Goal: Task Accomplishment & Management: Use online tool/utility

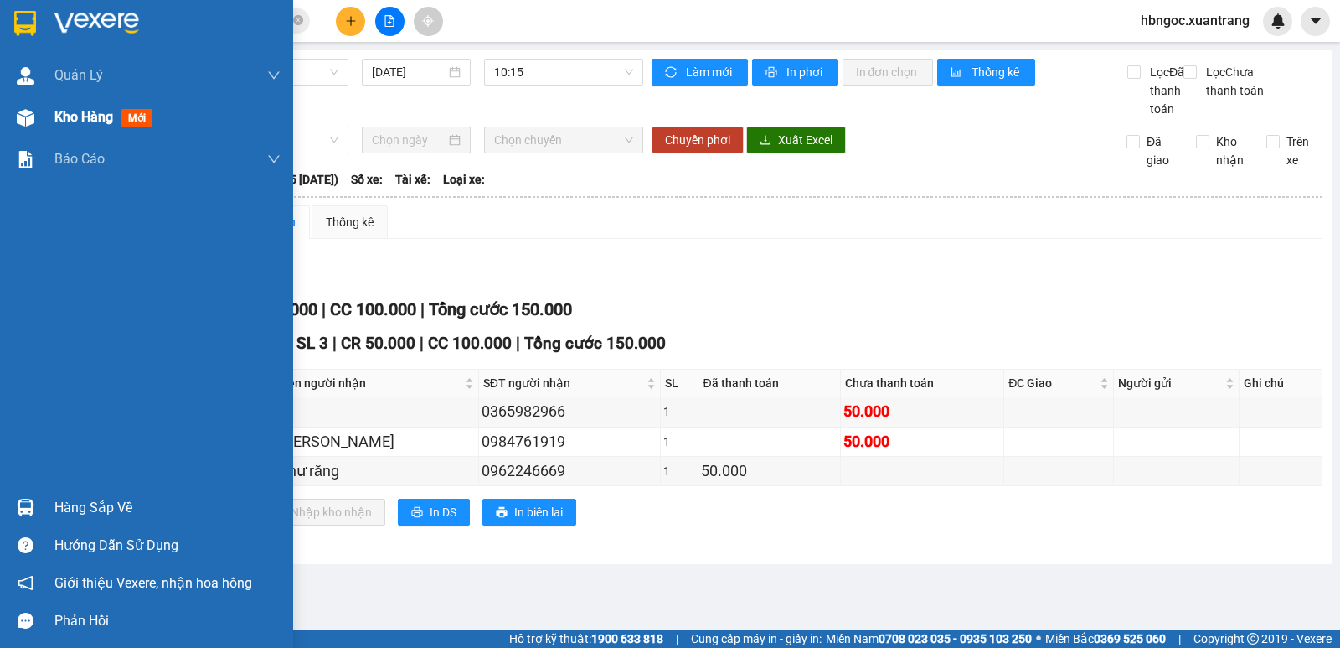
click at [43, 121] on div "Kho hàng mới" at bounding box center [146, 117] width 293 height 42
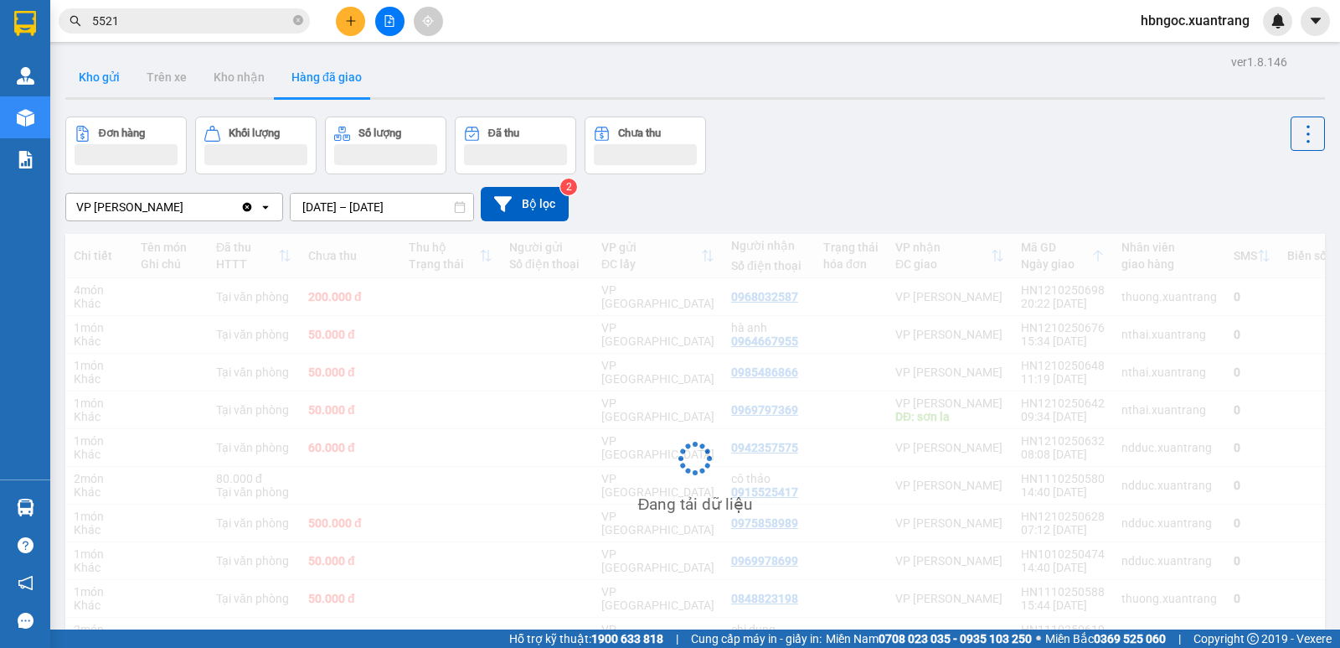
click at [97, 86] on button "Kho gửi" at bounding box center [99, 77] width 68 height 40
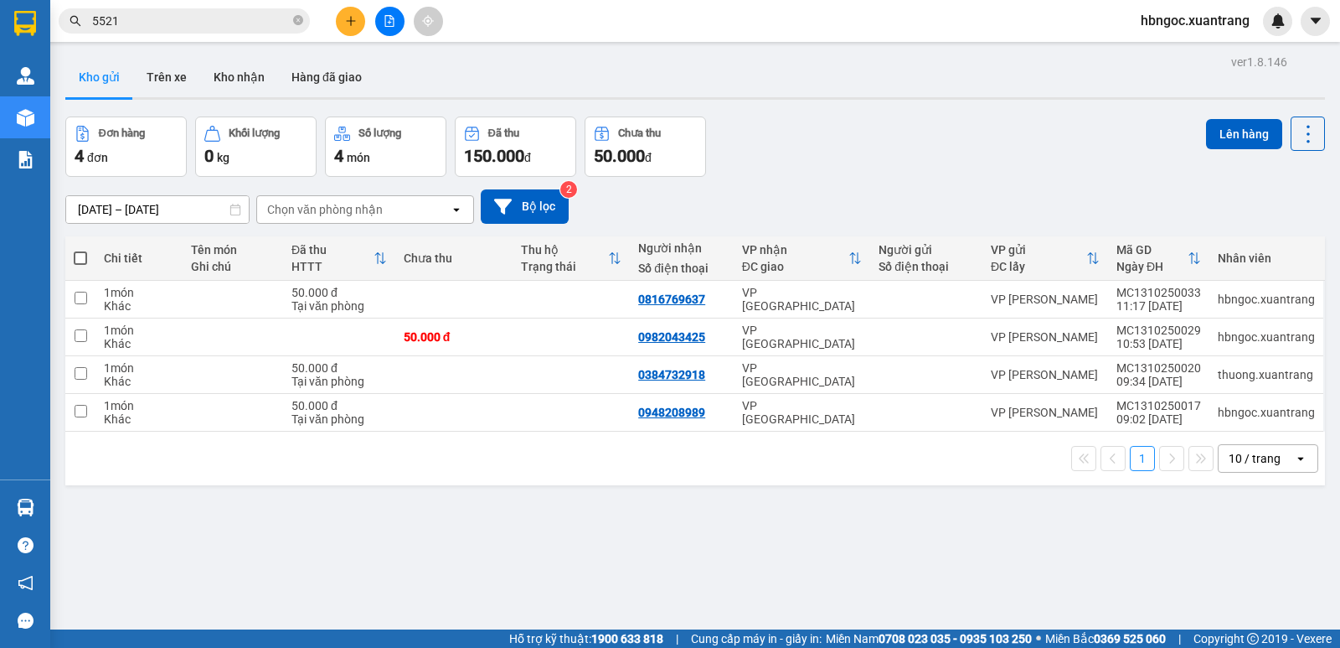
click at [825, 514] on div "ver 1.8.146 Kho gửi Trên xe Kho nhận Hàng đã giao Đơn hàng 4 đơn Khối lượng 0 k…" at bounding box center [695, 374] width 1273 height 648
click at [84, 300] on input "checkbox" at bounding box center [81, 298] width 13 height 13
checkbox input "true"
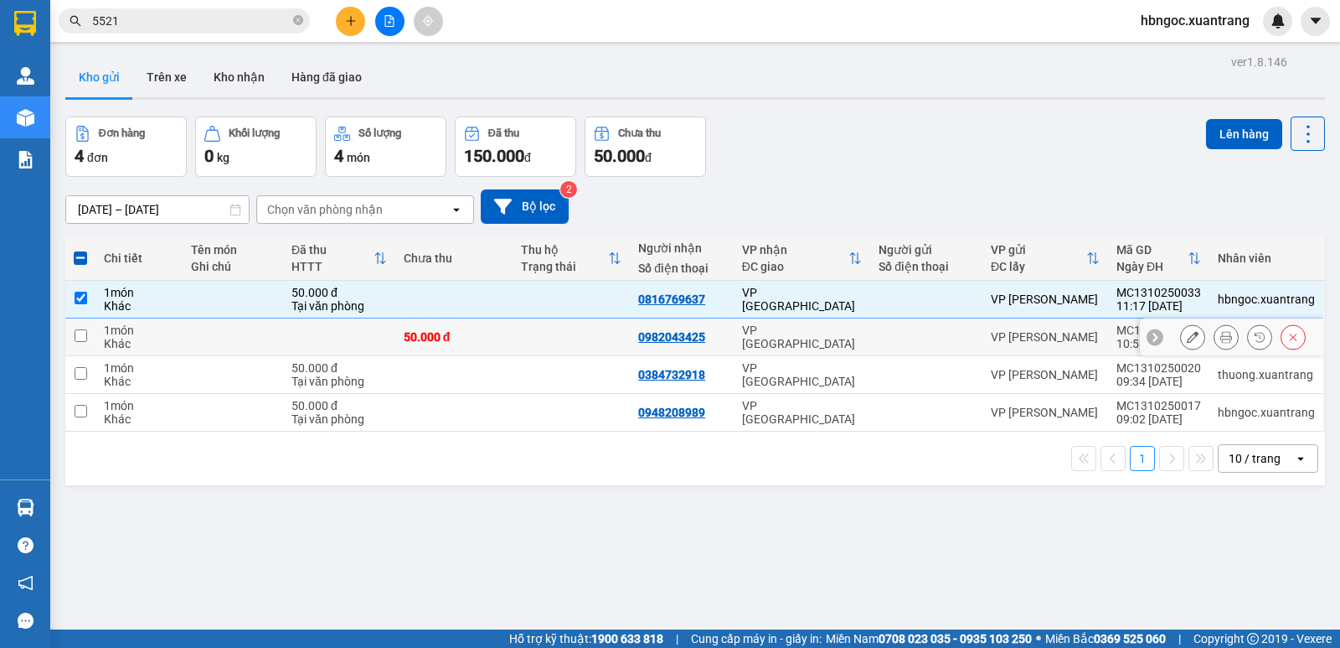
click at [81, 329] on input "checkbox" at bounding box center [81, 335] width 13 height 13
checkbox input "true"
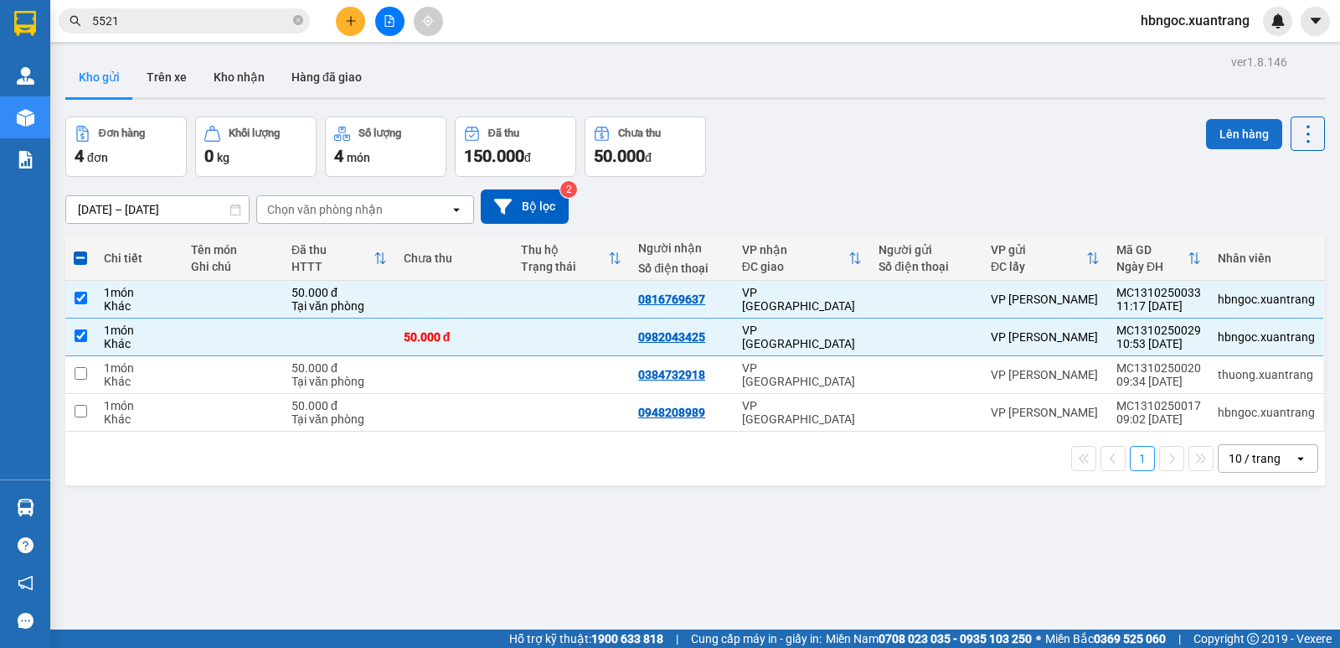
click at [1243, 141] on button "Lên hàng" at bounding box center [1244, 134] width 76 height 30
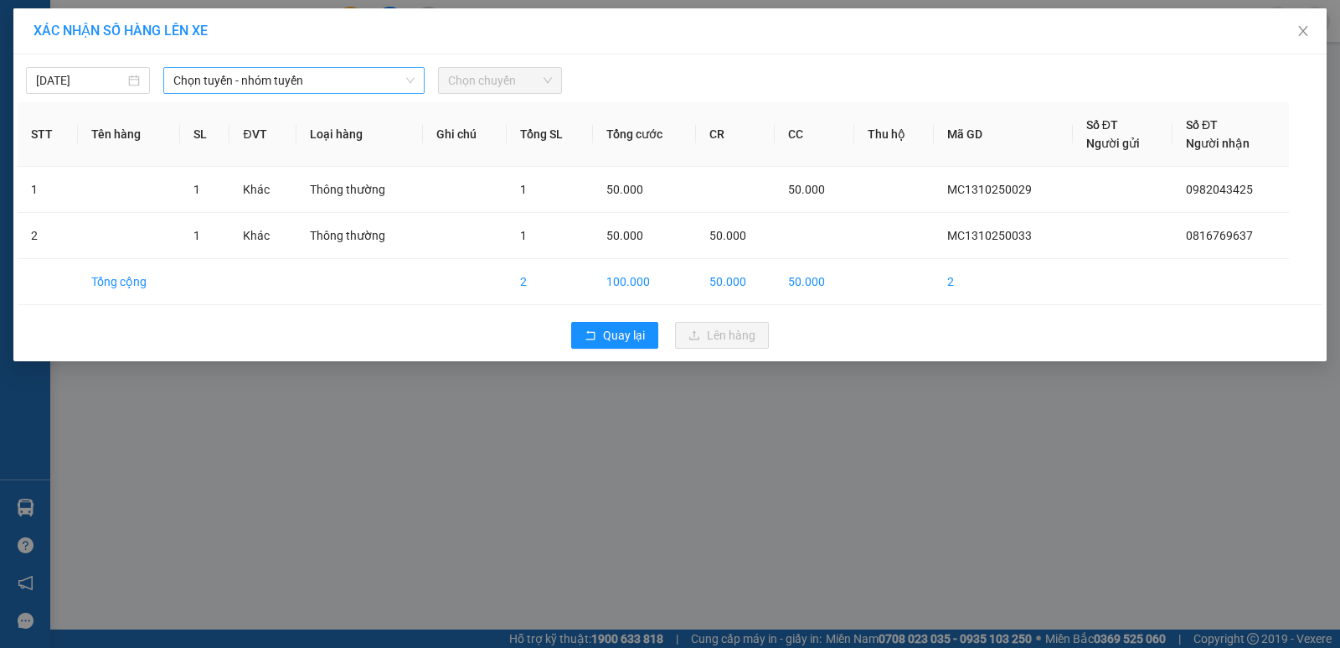
click at [394, 91] on span "Chọn tuyến - nhóm tuyến" at bounding box center [293, 80] width 241 height 25
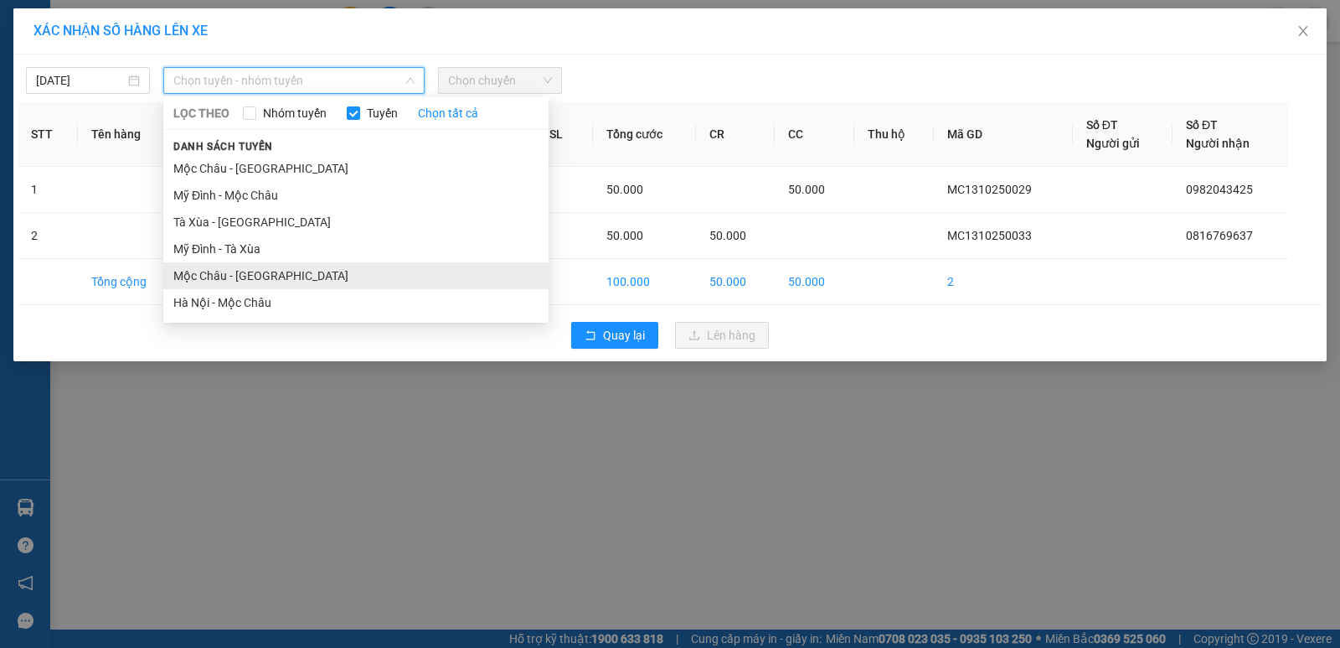
click at [344, 270] on li "Mộc Châu - [GEOGRAPHIC_DATA]" at bounding box center [355, 275] width 385 height 27
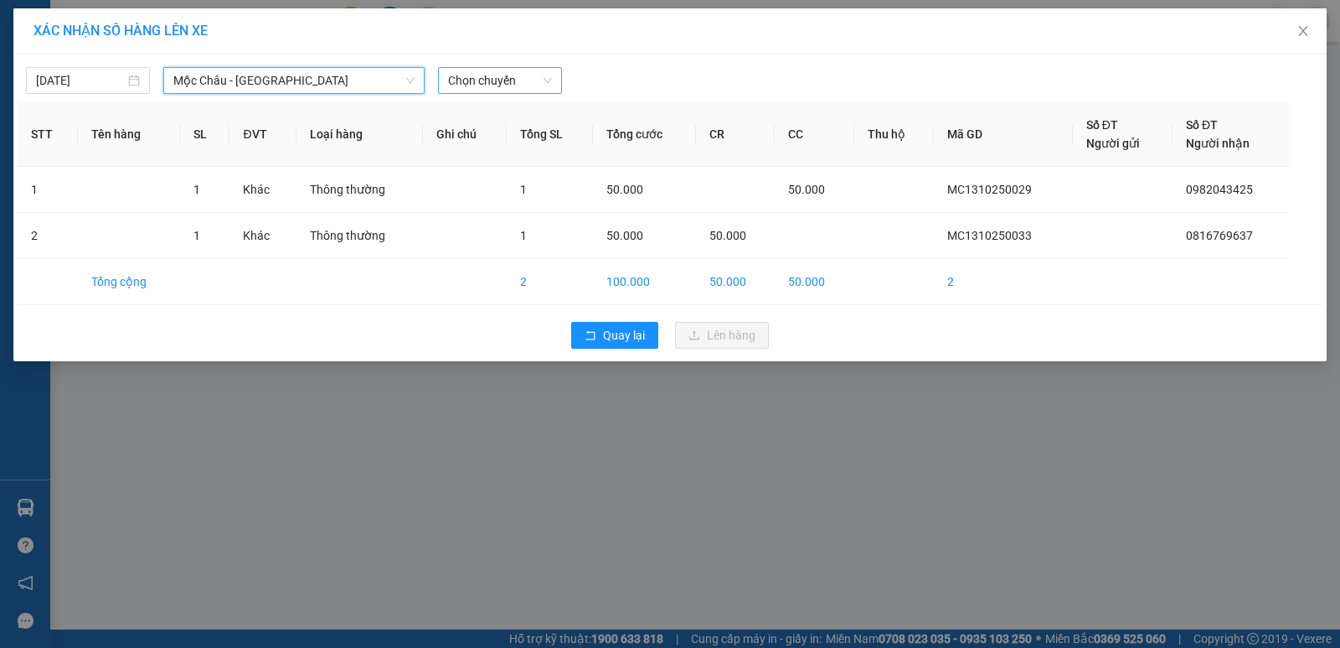
click at [489, 80] on span "Chọn chuyến" at bounding box center [500, 80] width 104 height 25
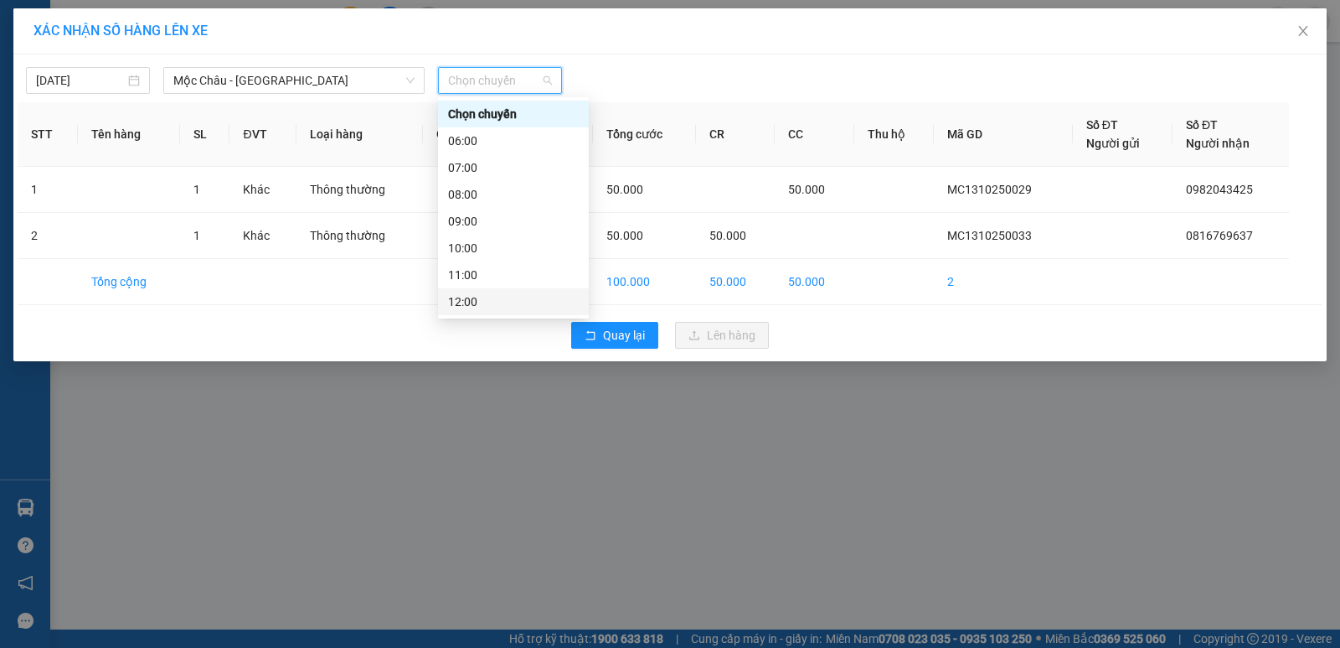
drag, startPoint x: 481, startPoint y: 294, endPoint x: 667, endPoint y: 328, distance: 189.1
click at [483, 294] on div "12:00" at bounding box center [513, 301] width 131 height 18
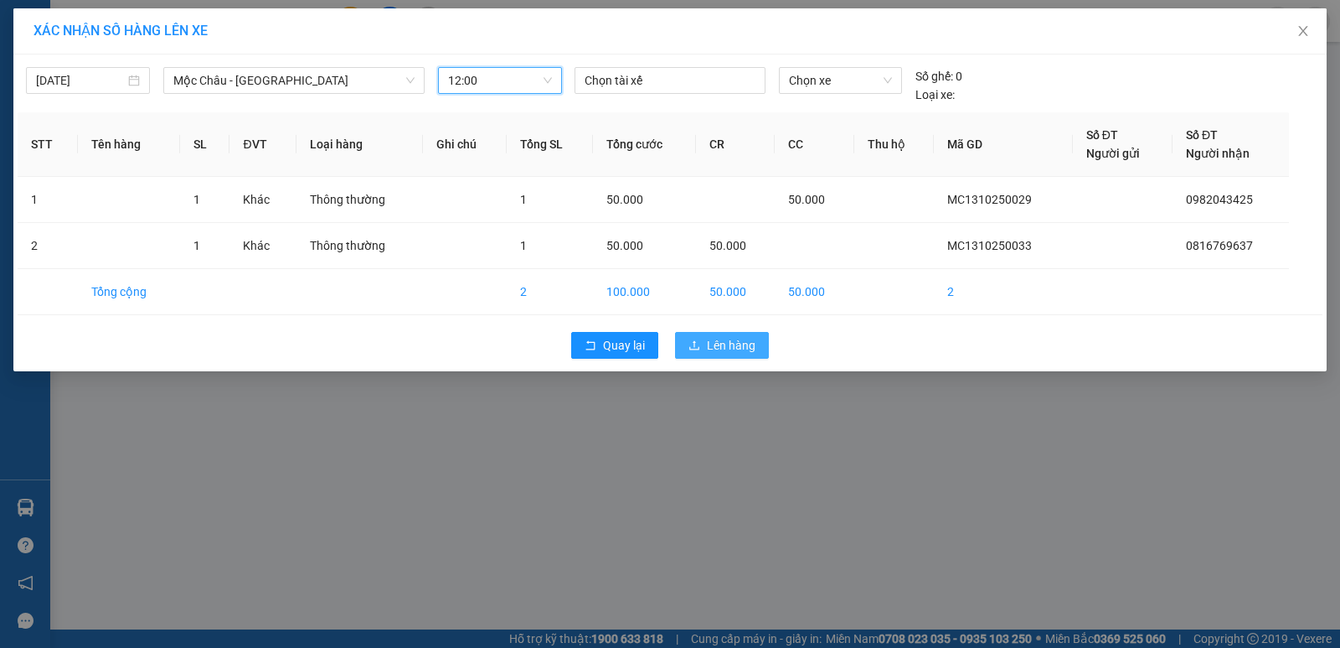
click at [720, 338] on span "Lên hàng" at bounding box center [731, 345] width 49 height 18
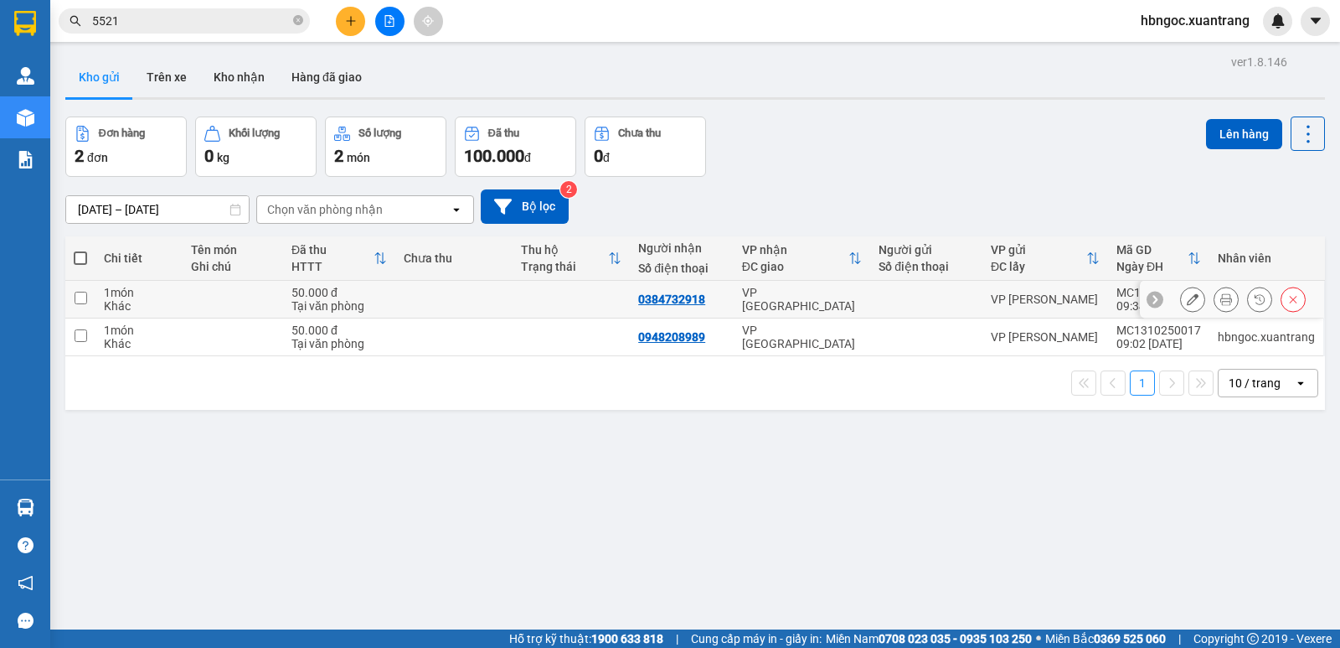
click at [1186, 300] on button at bounding box center [1192, 299] width 23 height 29
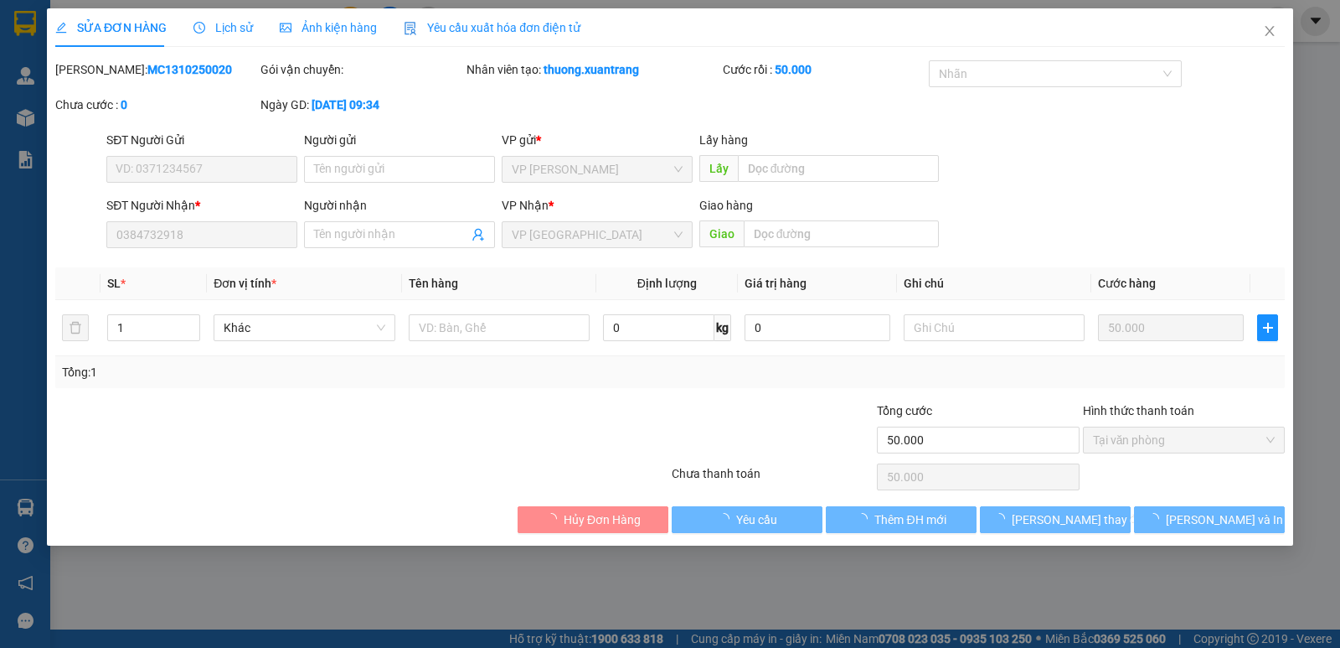
type input "0384732918"
type input "50.000"
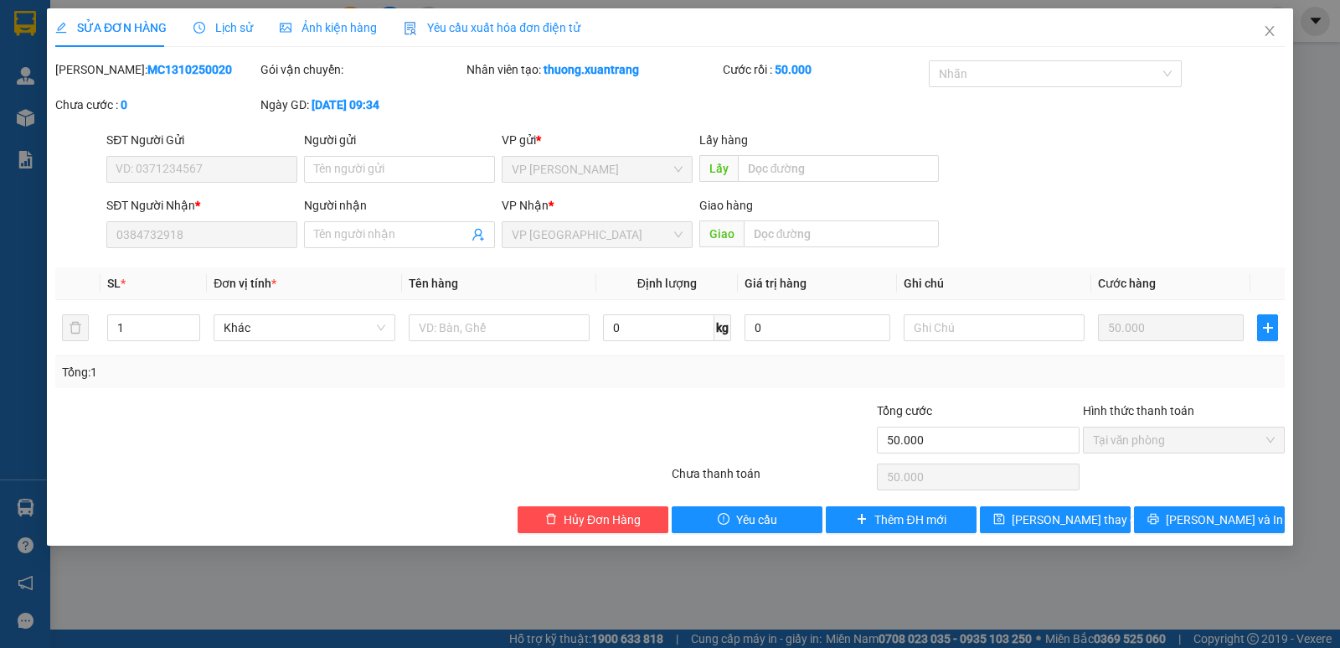
click at [296, 22] on span "Ảnh kiện hàng" at bounding box center [328, 27] width 97 height 13
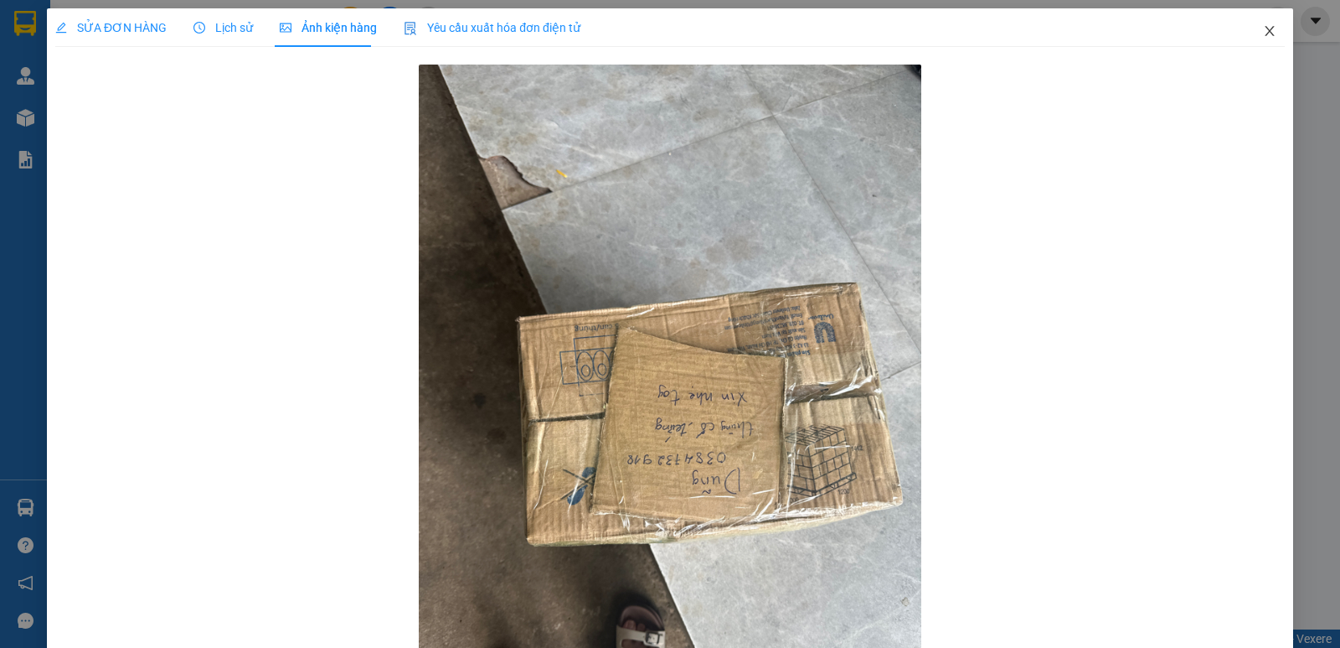
click at [1263, 28] on icon "close" at bounding box center [1269, 30] width 13 height 13
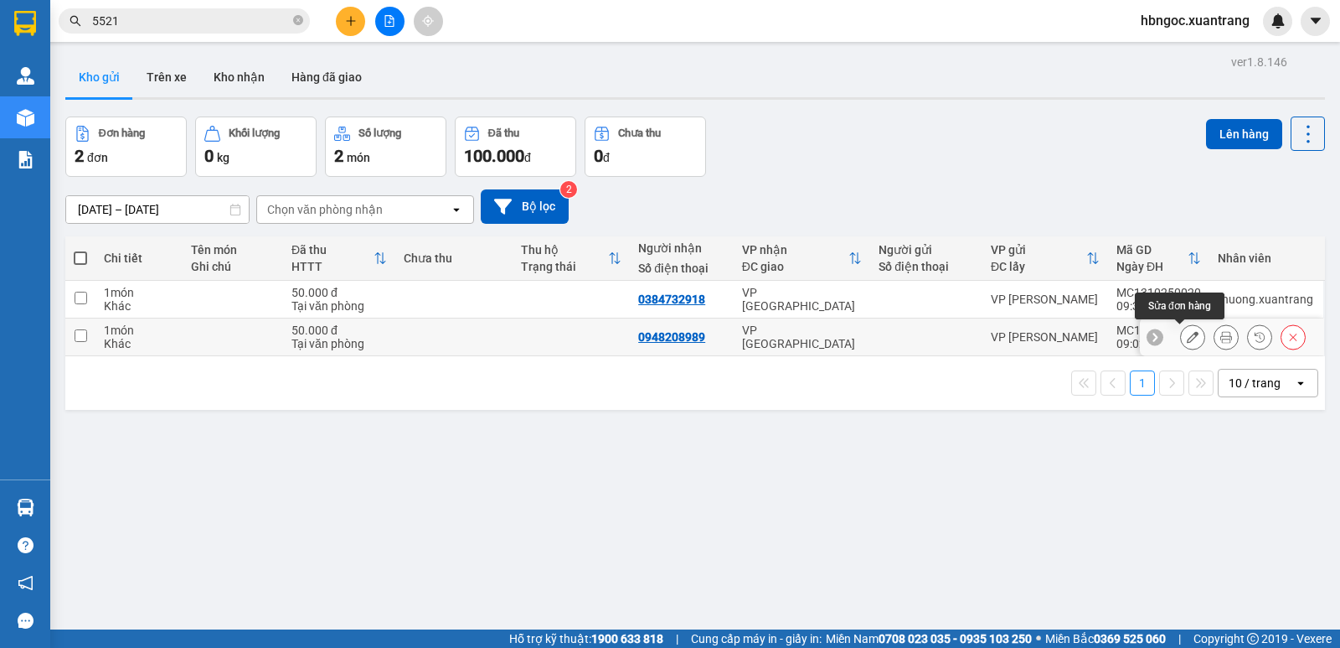
click at [1187, 339] on icon at bounding box center [1193, 337] width 12 height 12
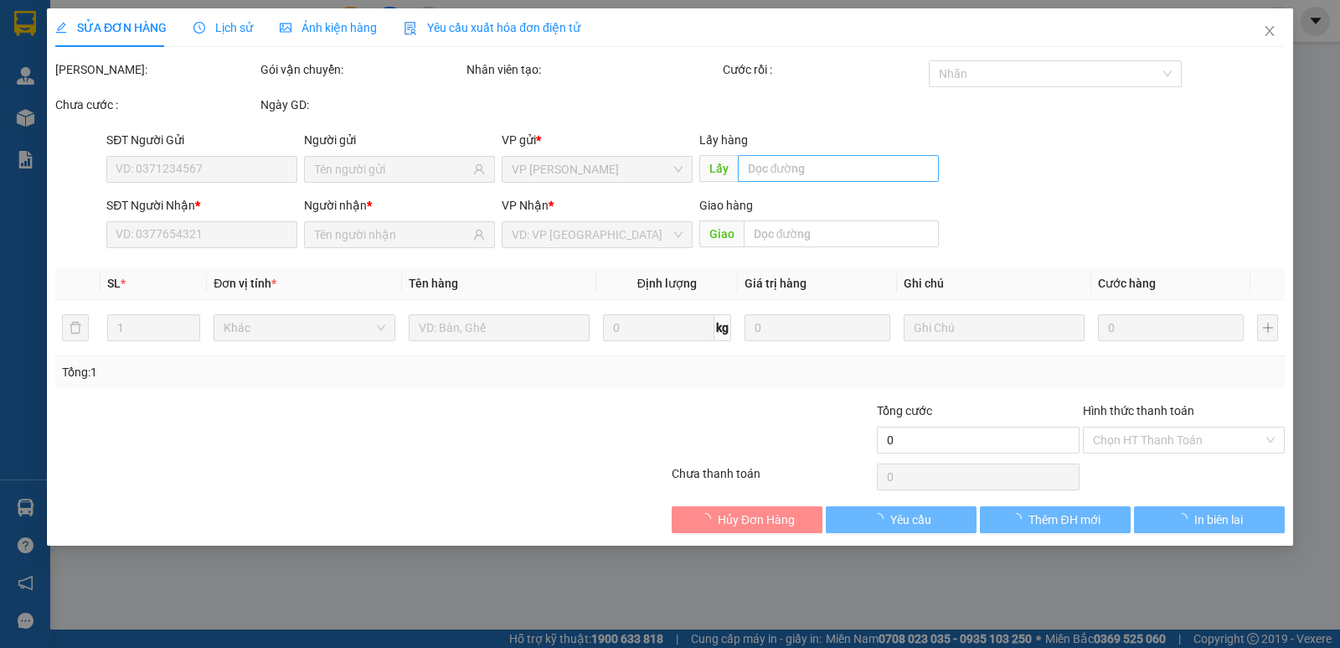
type input "0948208989"
type input "50.000"
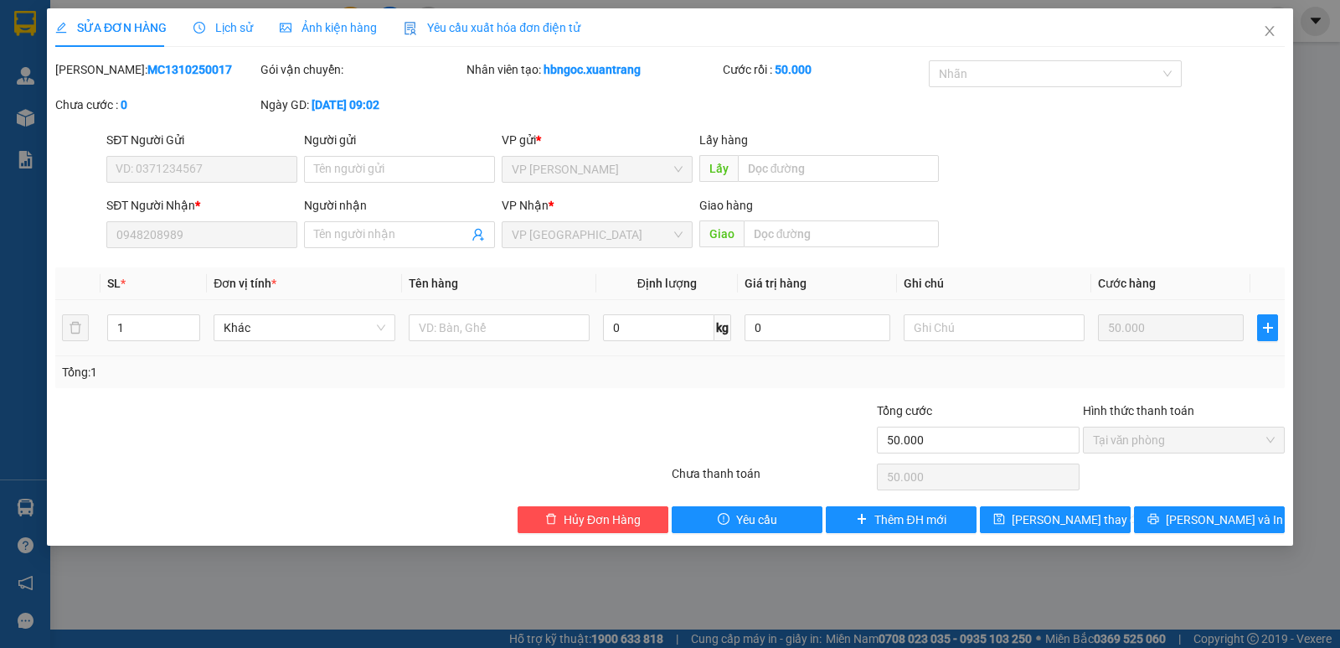
click at [337, 21] on span "Ảnh kiện hàng" at bounding box center [328, 27] width 97 height 13
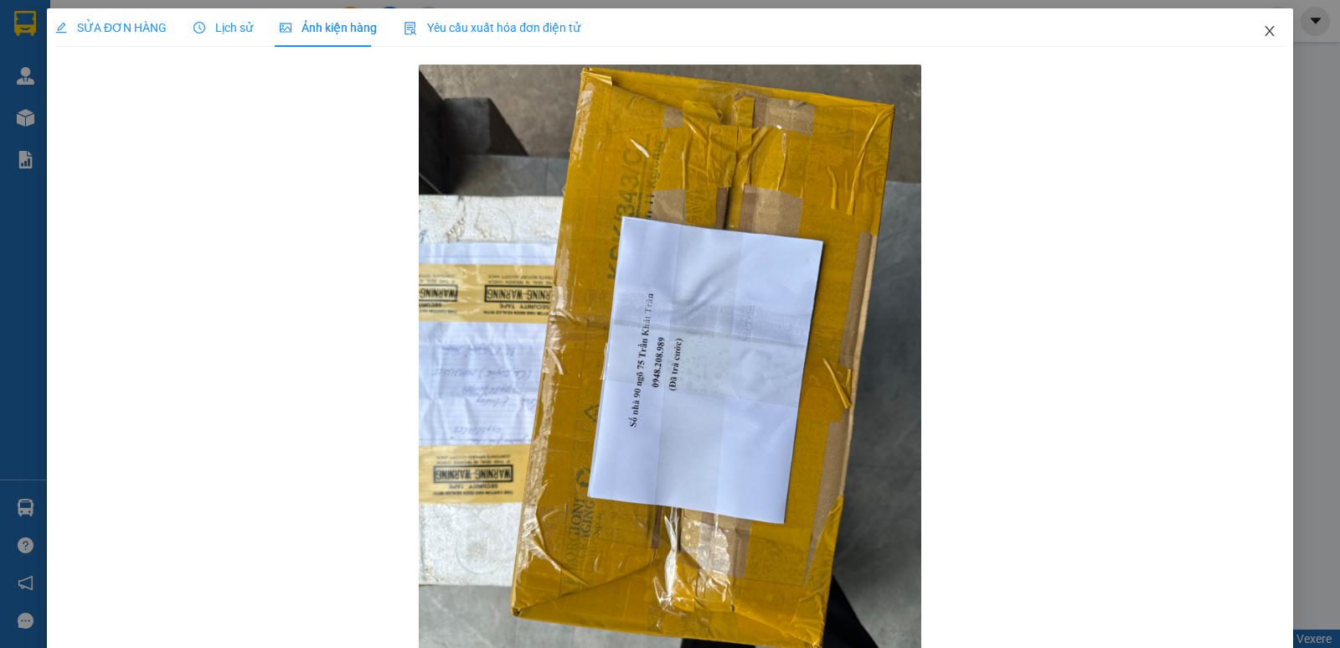
drag, startPoint x: 1251, startPoint y: 27, endPoint x: 1262, endPoint y: 19, distance: 13.2
click at [1247, 28] on span "Close" at bounding box center [1270, 31] width 47 height 47
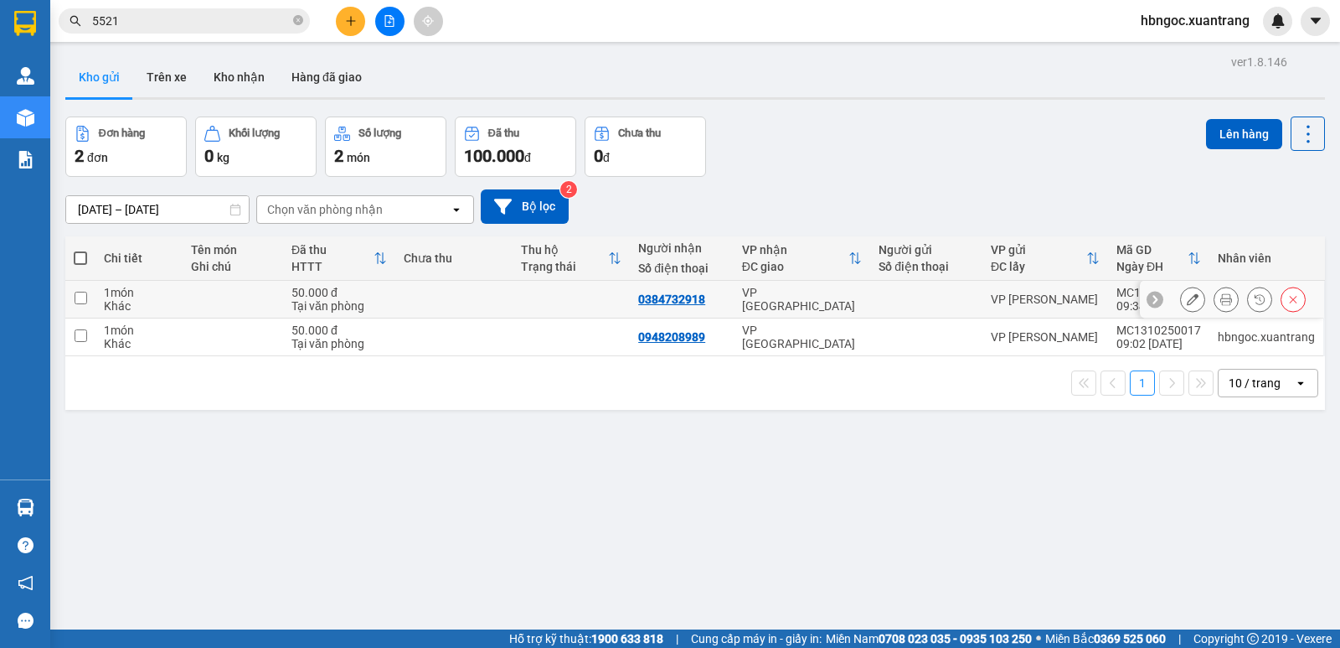
click at [83, 302] on input "checkbox" at bounding box center [81, 298] width 13 height 13
checkbox input "true"
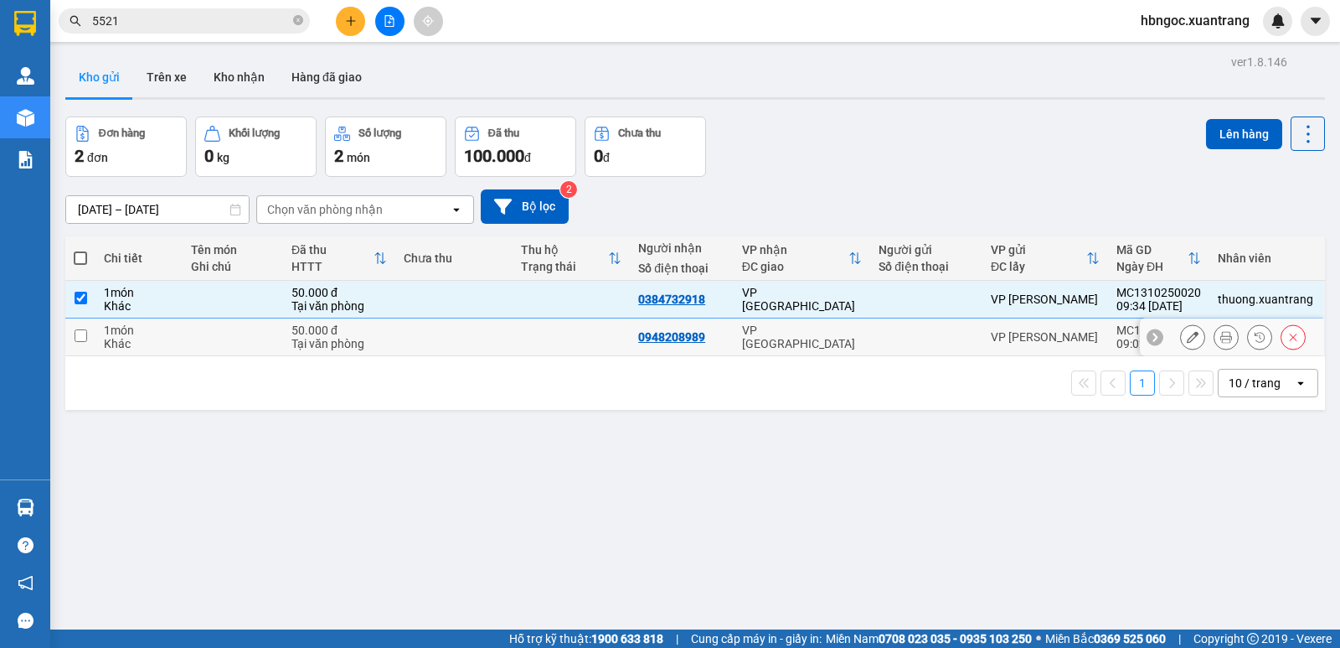
click at [85, 329] on input "checkbox" at bounding box center [81, 335] width 13 height 13
checkbox input "true"
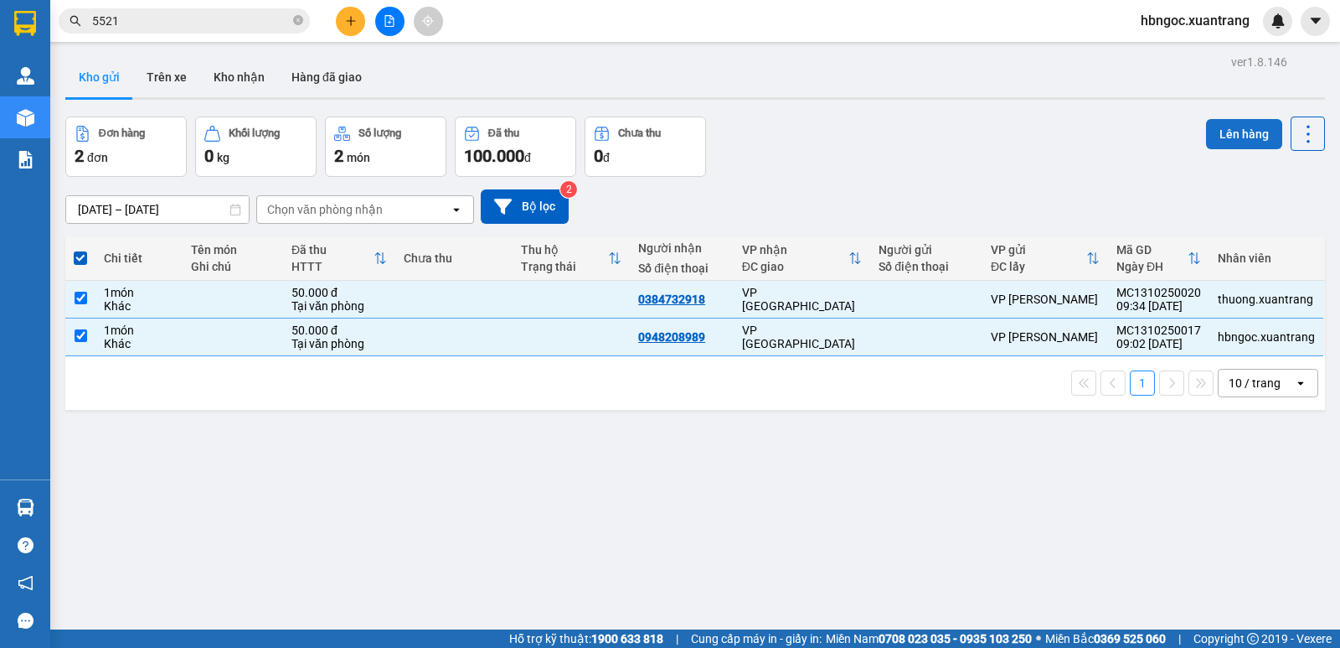
click at [1257, 126] on button "Lên hàng" at bounding box center [1244, 134] width 76 height 30
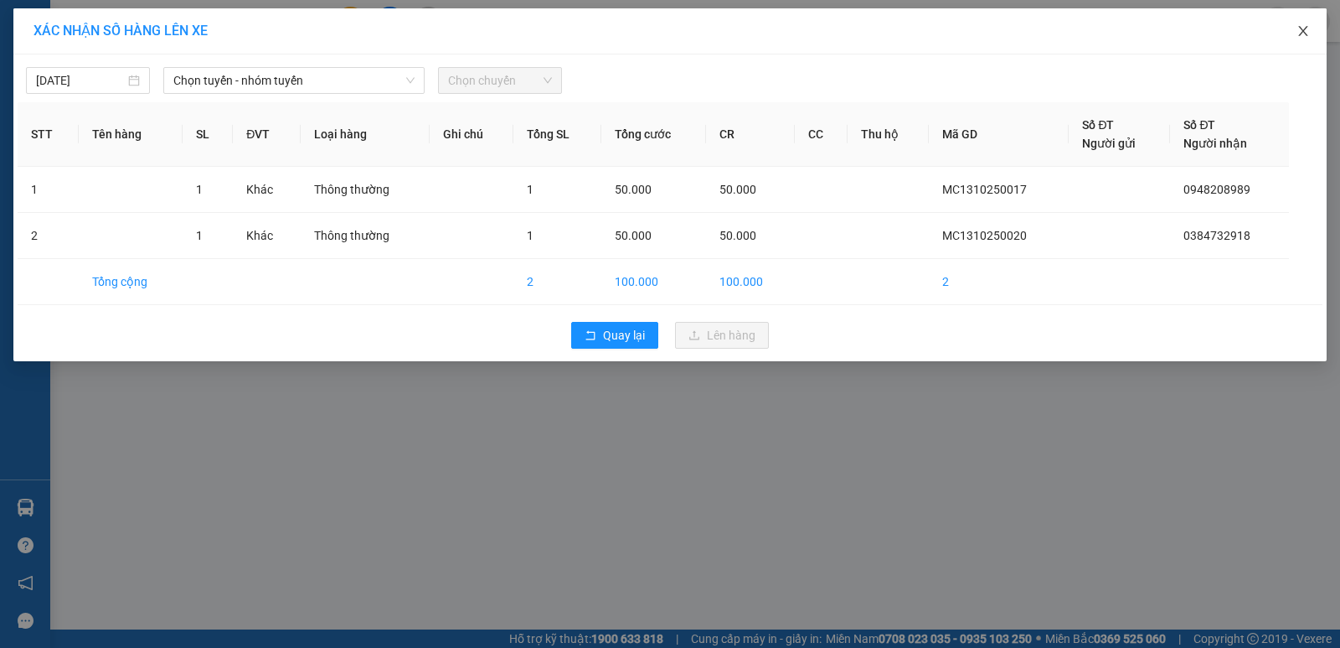
click at [1303, 32] on icon "close" at bounding box center [1303, 30] width 13 height 13
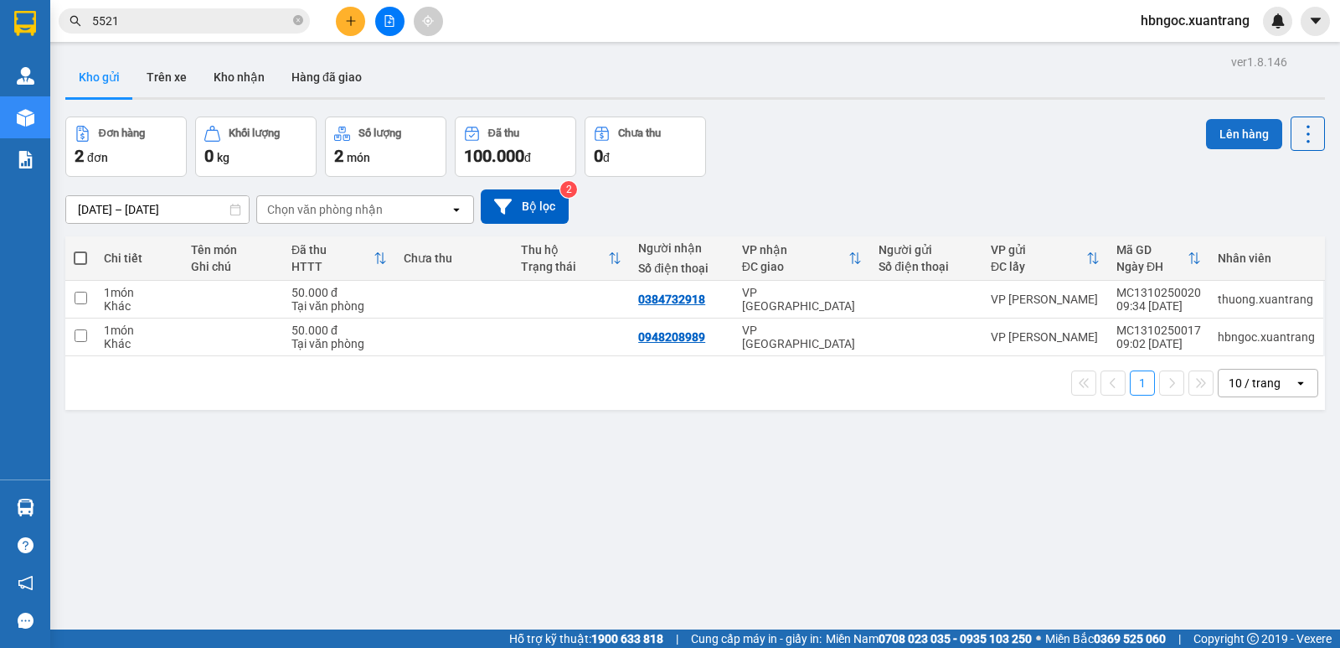
click at [1246, 131] on button "Lên hàng" at bounding box center [1244, 134] width 76 height 30
click at [80, 299] on input "checkbox" at bounding box center [81, 298] width 13 height 13
checkbox input "true"
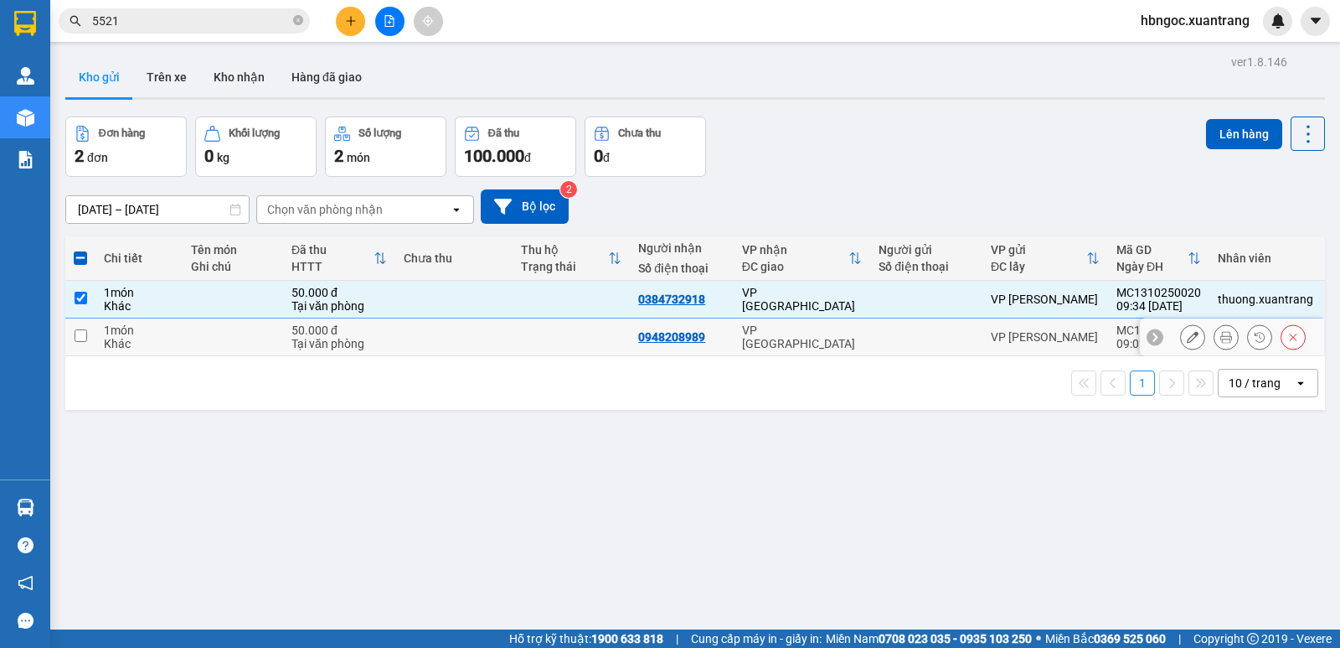
click at [90, 336] on td at bounding box center [80, 337] width 30 height 38
checkbox input "true"
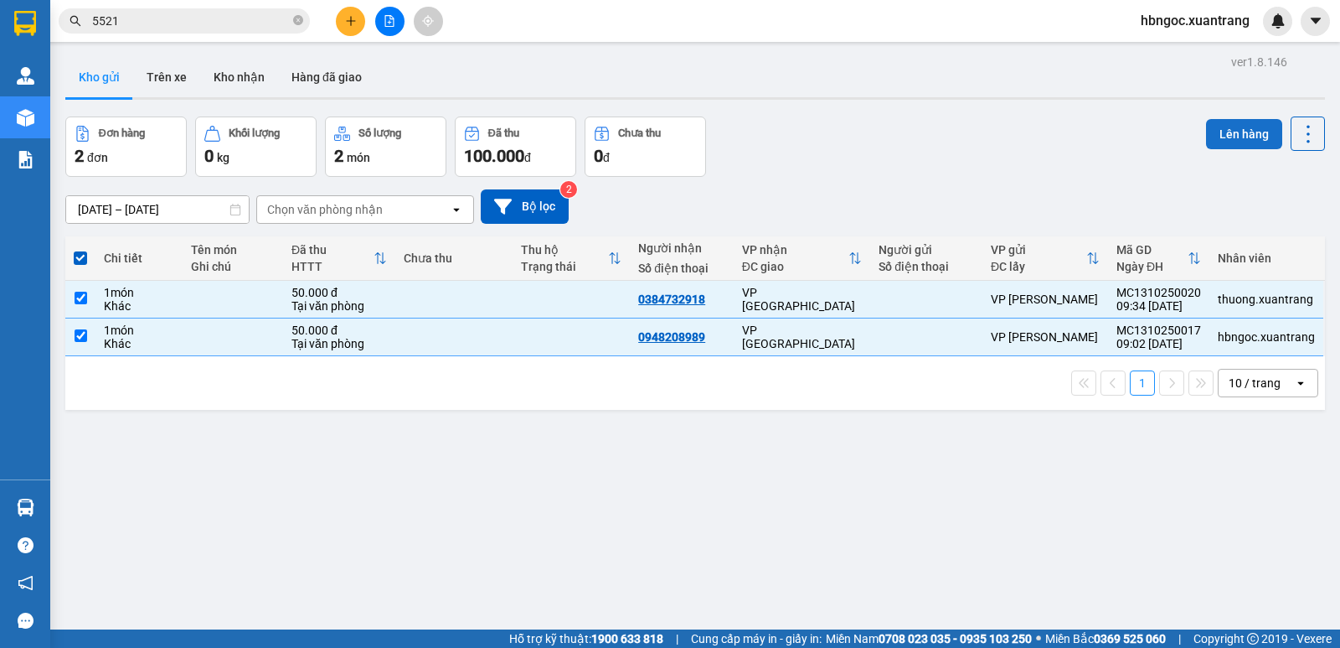
click at [1247, 137] on button "Lên hàng" at bounding box center [1244, 134] width 76 height 30
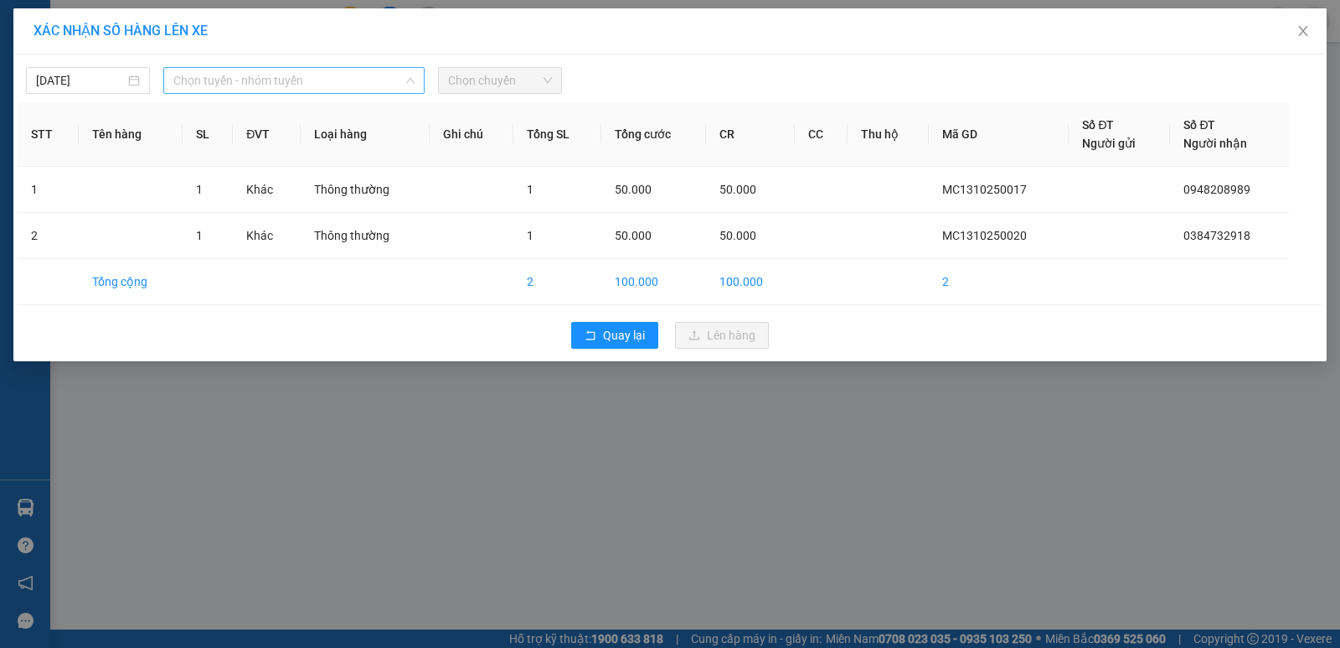
drag, startPoint x: 369, startPoint y: 79, endPoint x: 362, endPoint y: 113, distance: 35.0
click at [369, 79] on span "Chọn tuyến - nhóm tuyến" at bounding box center [293, 80] width 241 height 25
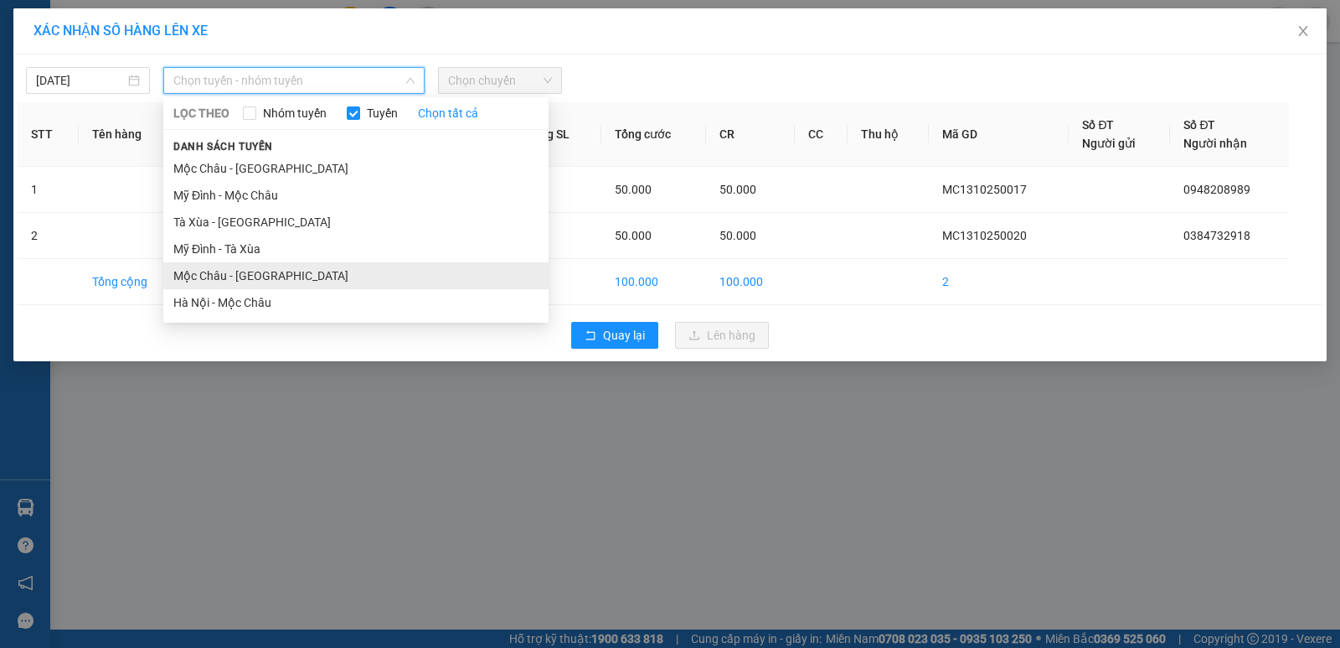
click at [321, 283] on li "Mộc Châu - [GEOGRAPHIC_DATA]" at bounding box center [355, 275] width 385 height 27
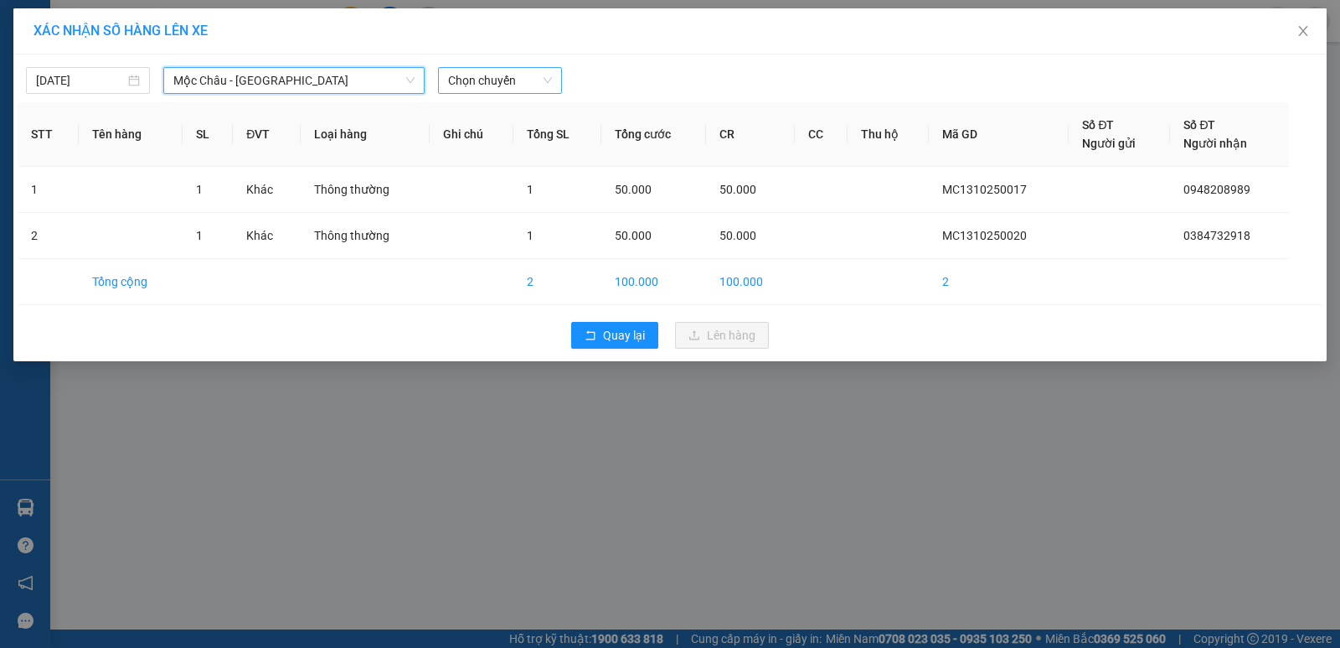
click at [483, 82] on span "Chọn chuyến" at bounding box center [500, 80] width 104 height 25
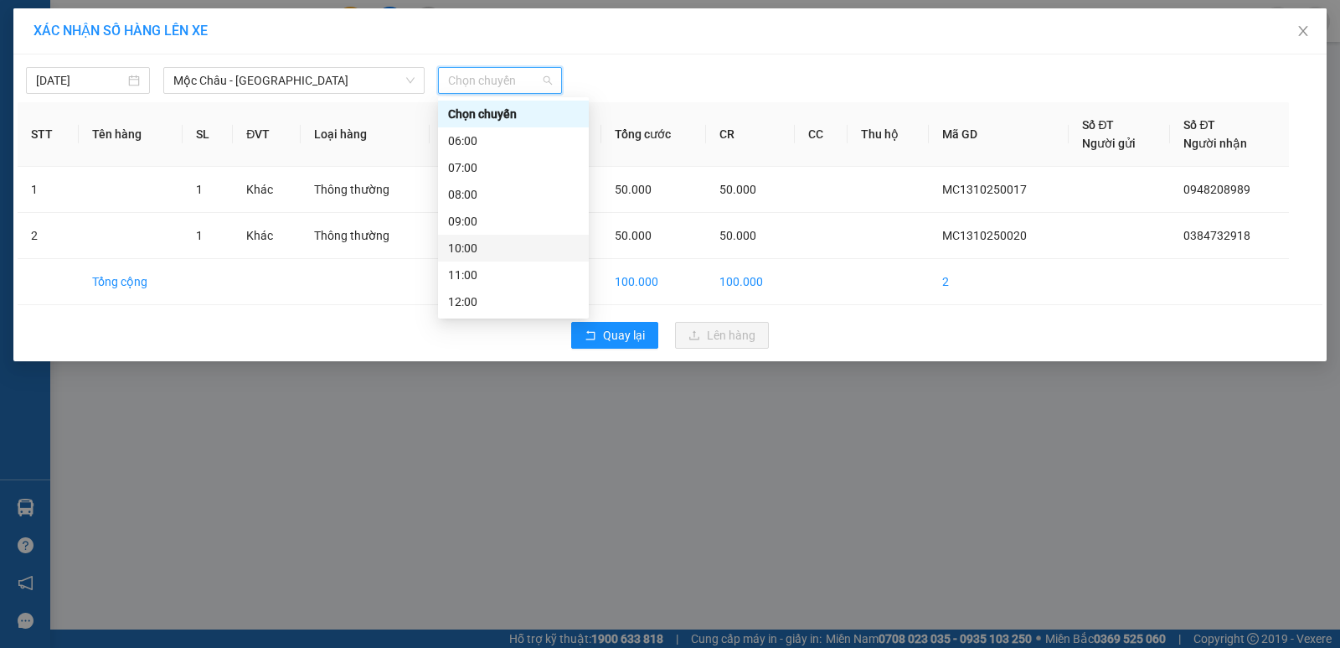
click at [500, 250] on div "10:00" at bounding box center [513, 248] width 131 height 18
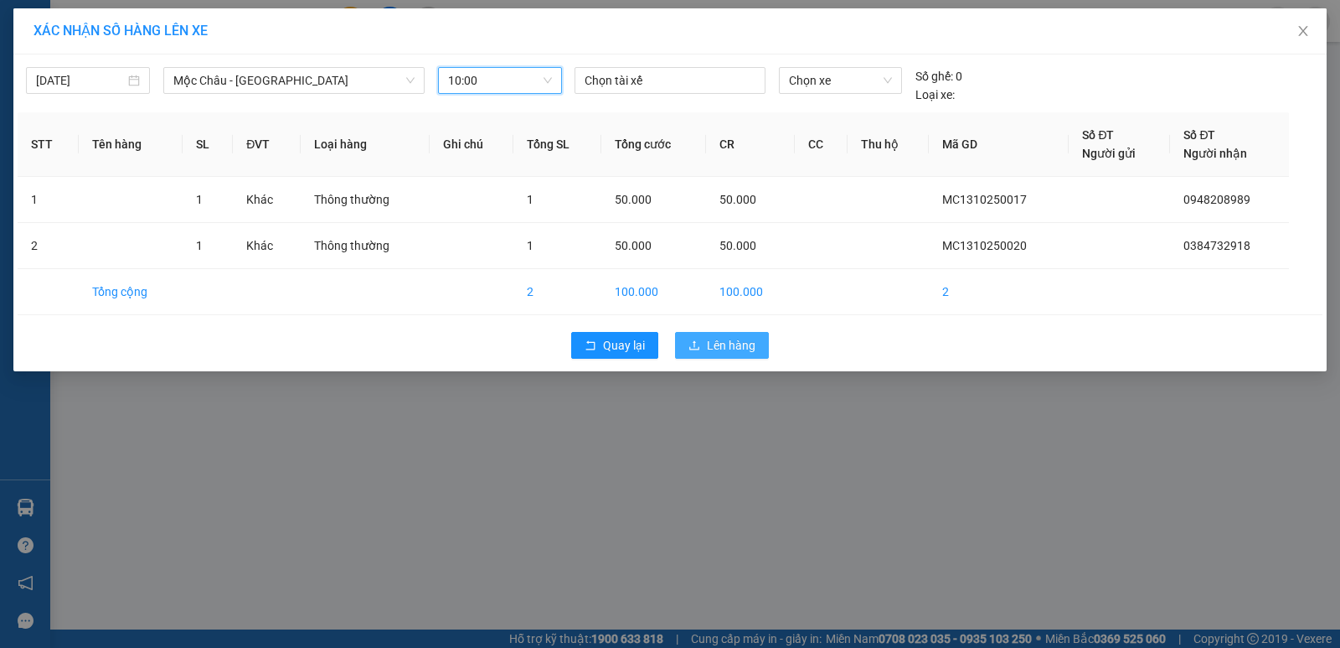
click at [725, 343] on span "Lên hàng" at bounding box center [731, 345] width 49 height 18
